Goal: Navigation & Orientation: Understand site structure

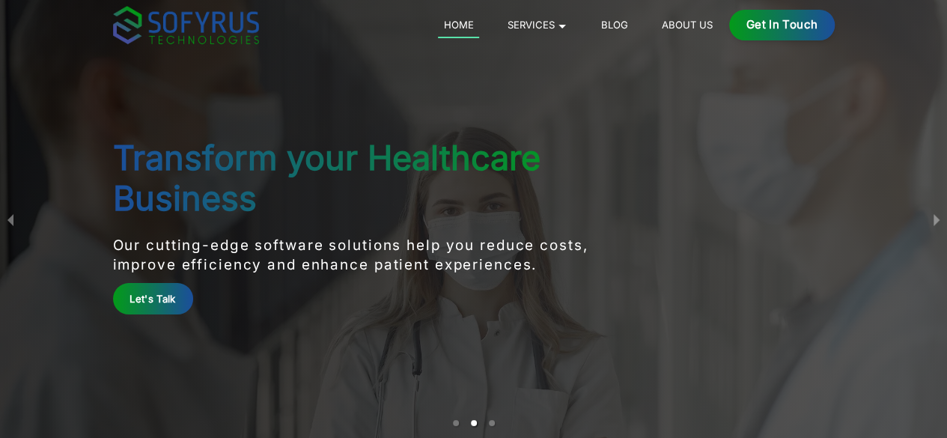
click at [935, 219] on button "next slide / item" at bounding box center [936, 219] width 21 height 438
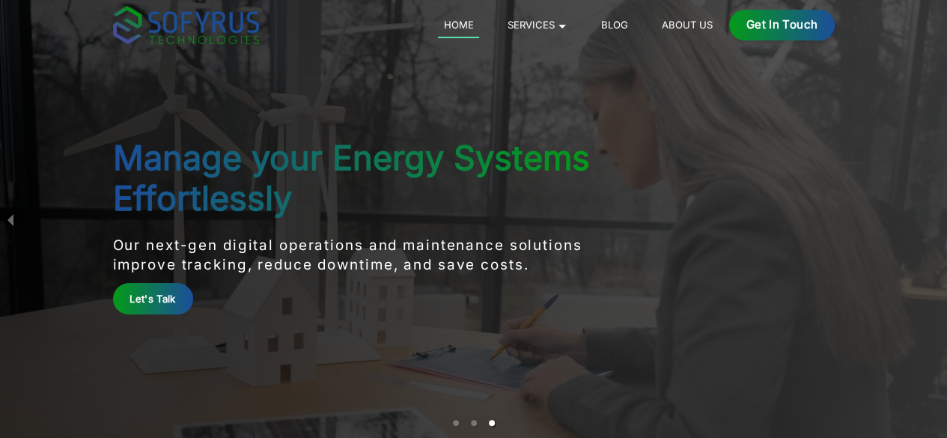
click at [858, 219] on main "Manage your Energy Systems Effortlessly Our next-gen digital operations and mai…" at bounding box center [474, 219] width 767 height 438
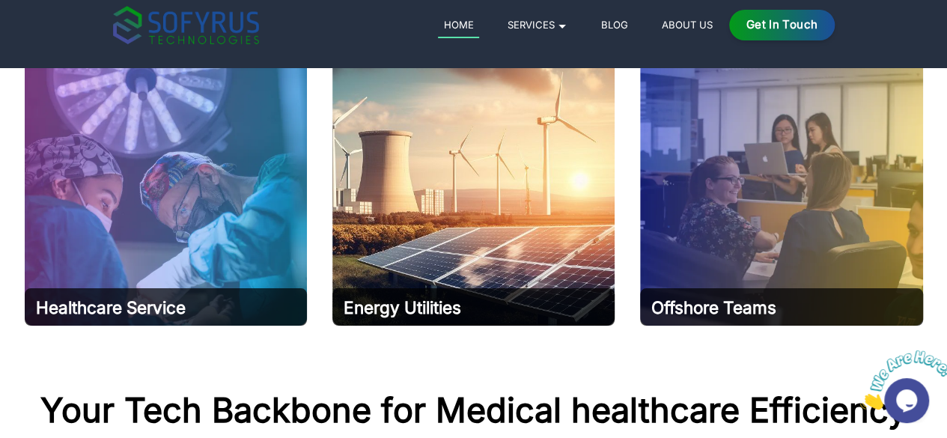
scroll to position [899, 0]
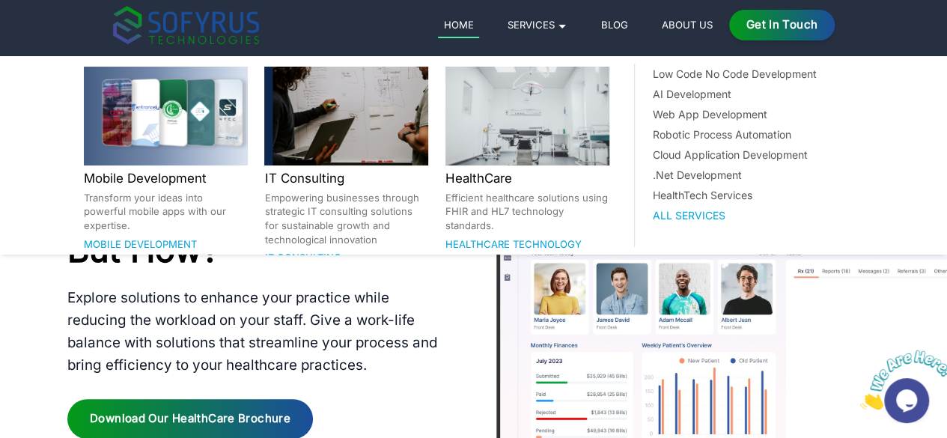
click at [573, 29] on link "Services 🞃" at bounding box center [537, 25] width 71 height 18
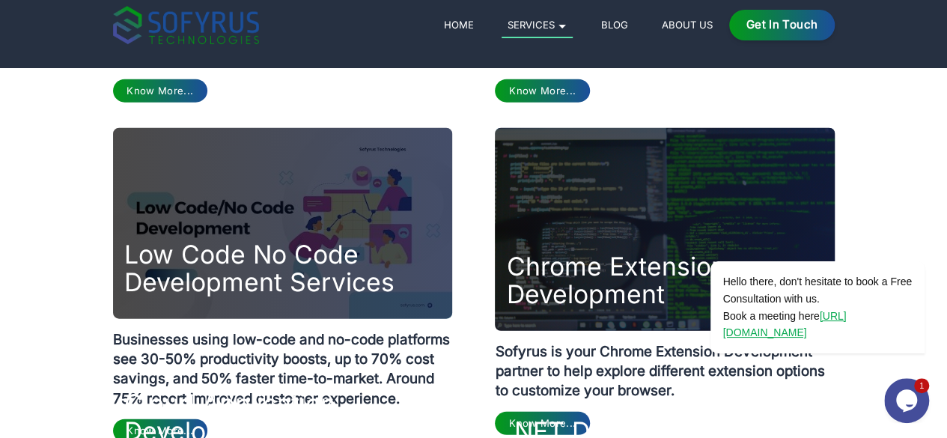
scroll to position [1723, 0]
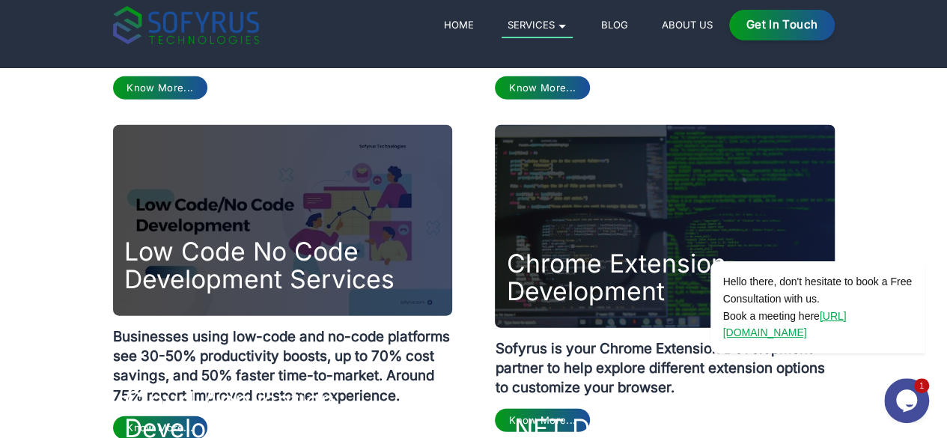
click at [718, 30] on link "About Us" at bounding box center [687, 25] width 62 height 18
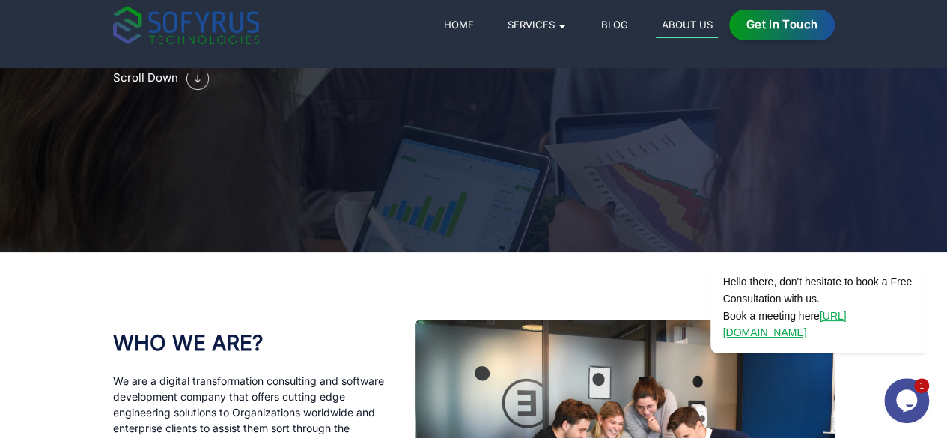
scroll to position [374, 0]
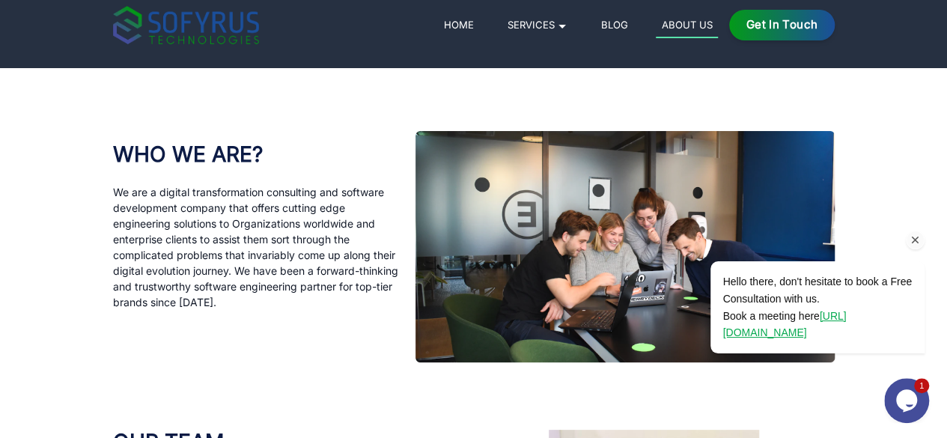
drag, startPoint x: 915, startPoint y: 238, endPoint x: 1574, endPoint y: 437, distance: 688.5
click at [915, 238] on icon "Chat attention grabber" at bounding box center [915, 240] width 13 height 13
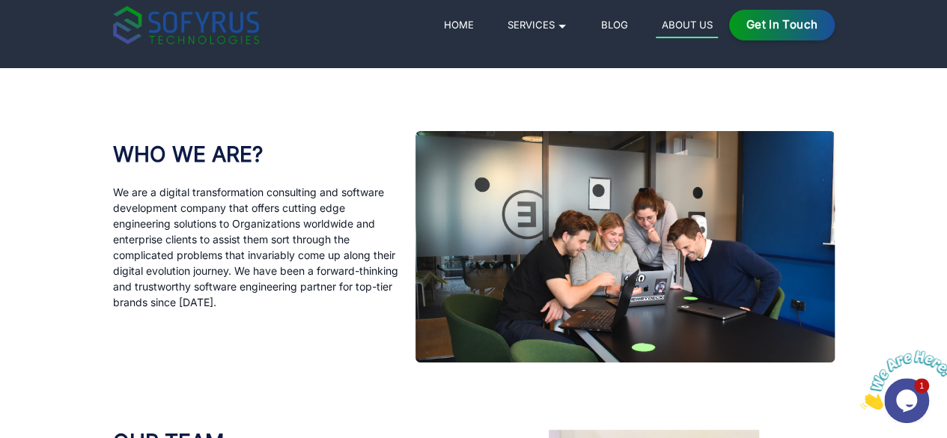
click at [908, 404] on img at bounding box center [907, 380] width 93 height 59
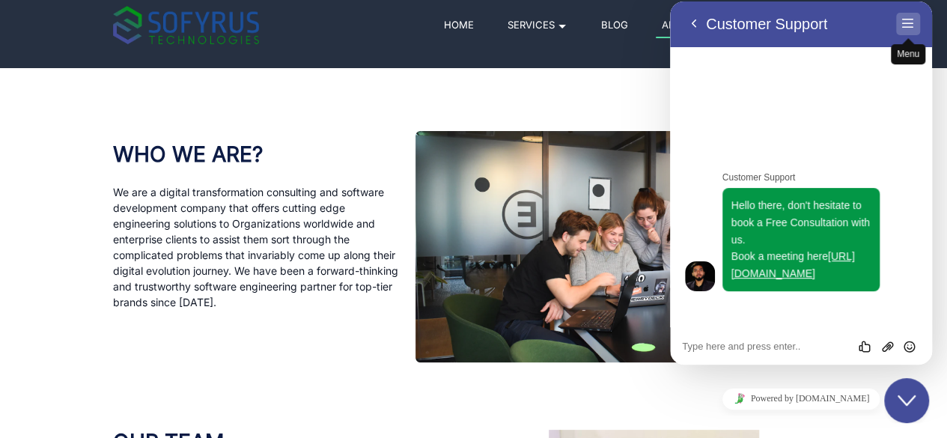
click at [908, 19] on button "Menu" at bounding box center [908, 24] width 24 height 22
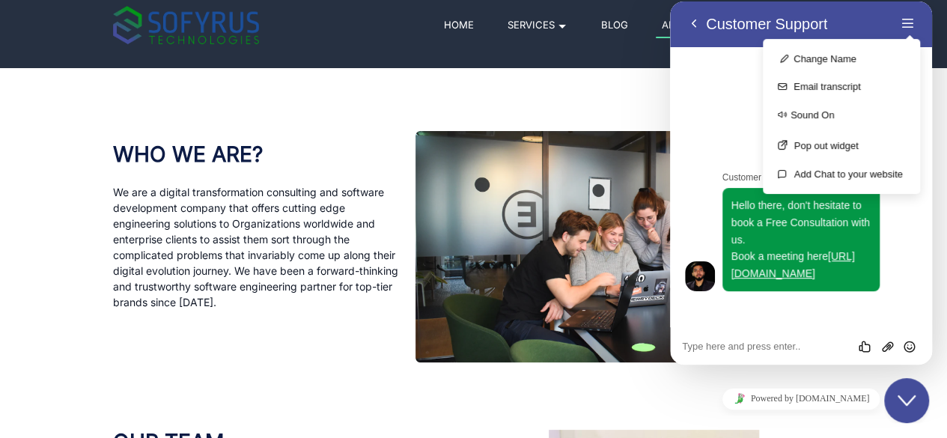
drag, startPoint x: 717, startPoint y: 111, endPoint x: 714, endPoint y: 94, distance: 16.7
click at [717, 109] on div "Customer Support Hello there, don't hesitate to book a Free Consultation with u…" at bounding box center [801, 186] width 262 height 281
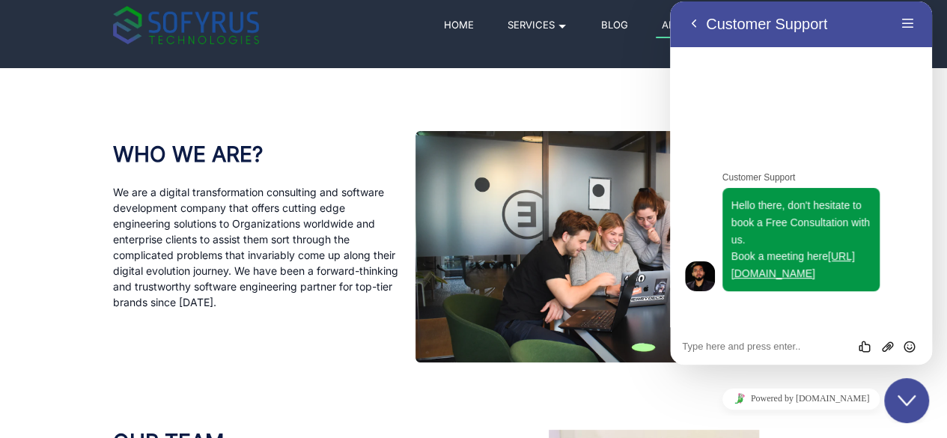
click at [618, 52] on nav "Home Services 🞃 Mobile Development Transform your ideas into powerful mobile ap…" at bounding box center [473, 33] width 947 height 67
click at [902, 401] on icon "Close Chat This icon closes the chat window." at bounding box center [907, 401] width 18 height 18
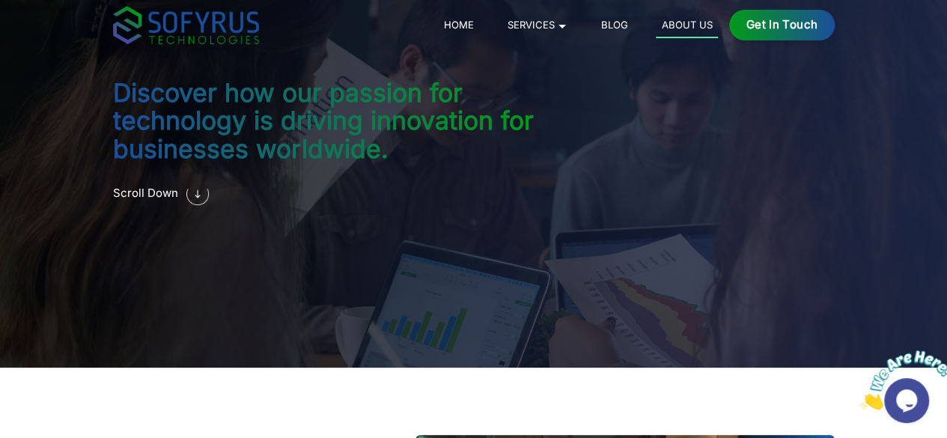
scroll to position [0, 0]
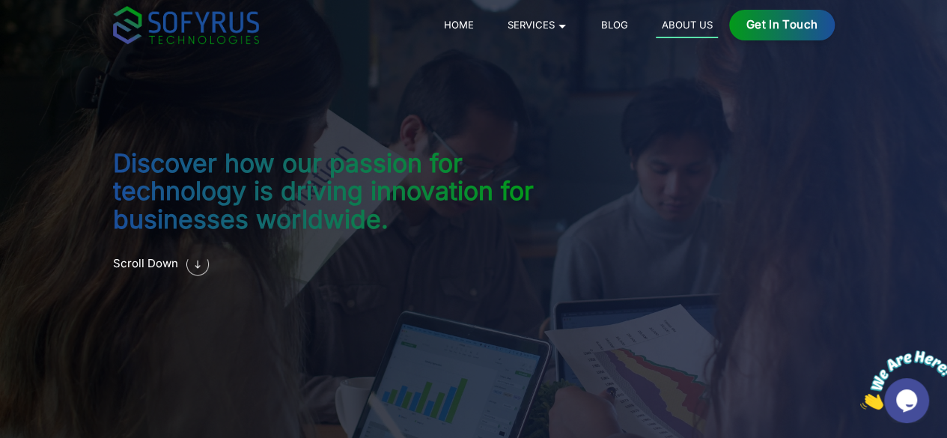
click at [479, 28] on link "Home" at bounding box center [458, 25] width 41 height 18
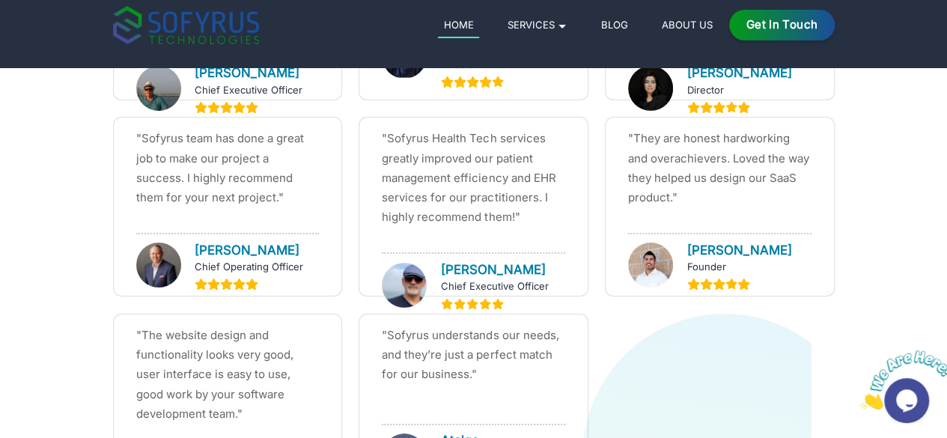
scroll to position [5542, 0]
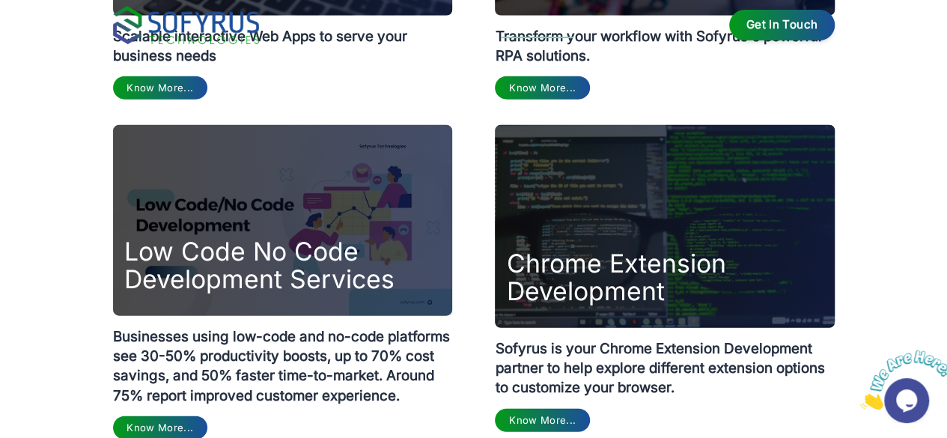
scroll to position [899, 0]
